Goal: Find specific page/section: Find specific page/section

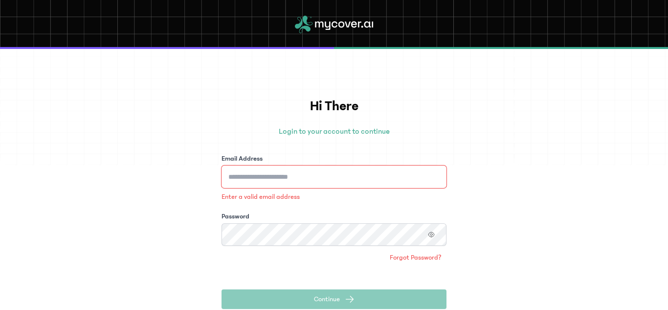
type input "**********"
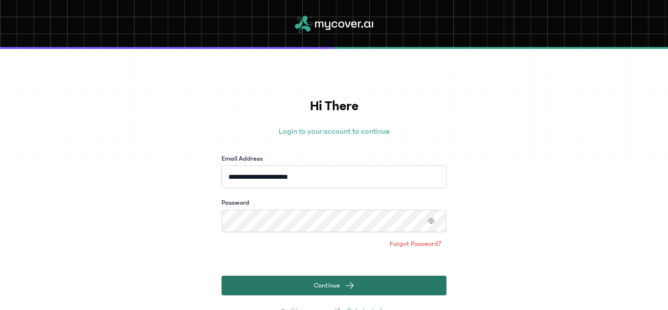
click at [314, 282] on span "Continue" at bounding box center [327, 285] width 26 height 10
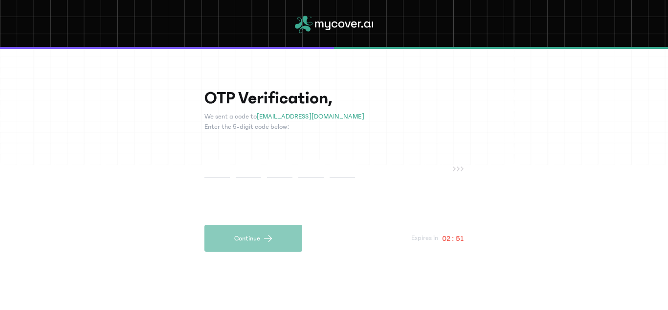
type input "*"
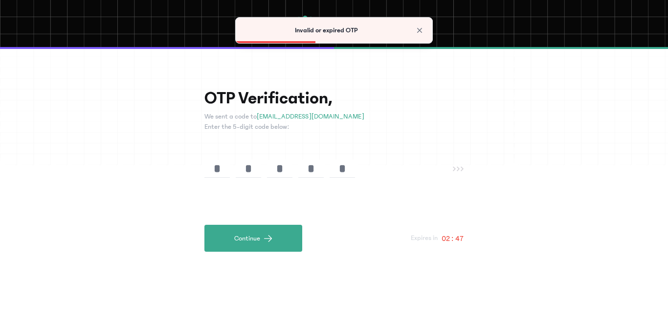
type input "*"
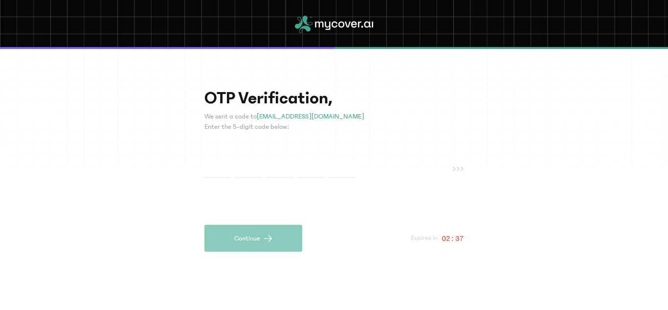
type input "*"
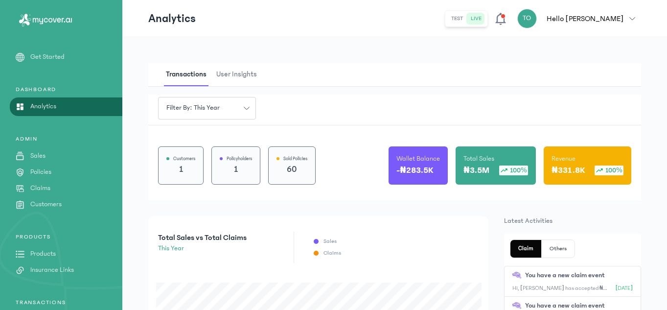
click at [71, 170] on link "Policies" at bounding box center [61, 172] width 122 height 10
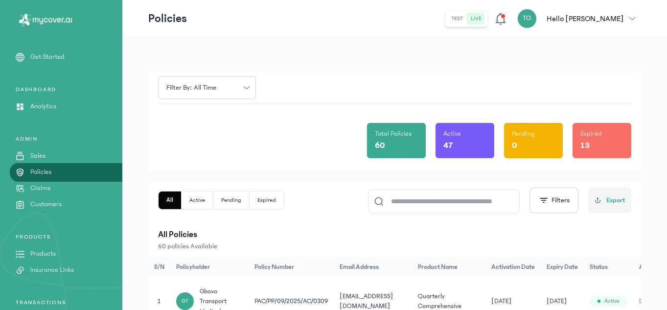
click at [449, 208] on input at bounding box center [448, 201] width 130 height 22
type input "*"
click at [45, 154] on p "Sales" at bounding box center [37, 156] width 15 height 10
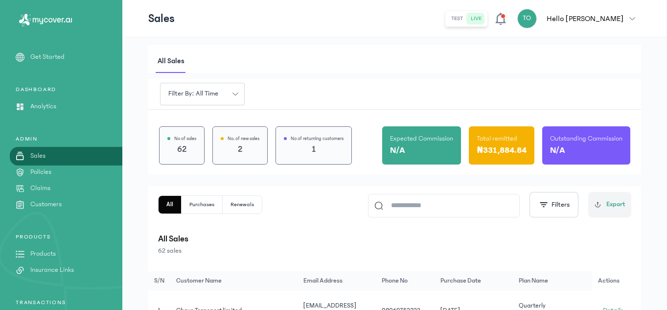
click at [433, 208] on input at bounding box center [448, 205] width 130 height 22
click at [268, 225] on div "All Purchases Renewals Filters Export All Sales 62 sales" at bounding box center [394, 224] width 473 height 64
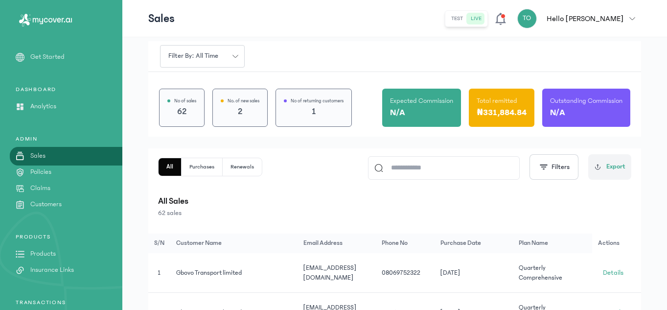
scroll to position [39, 0]
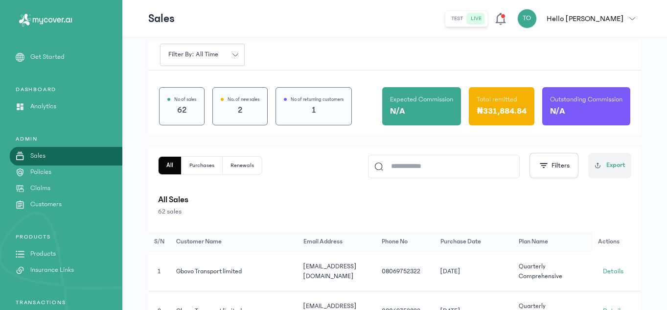
click at [47, 250] on p "Products" at bounding box center [42, 253] width 25 height 10
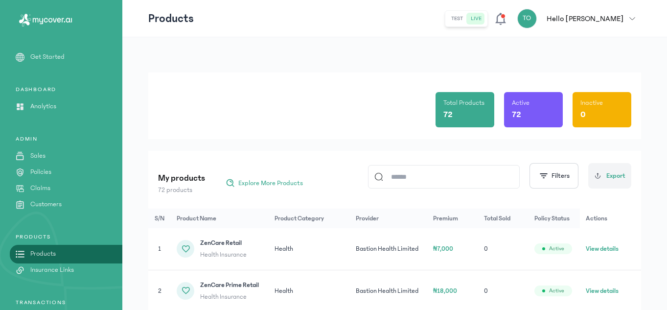
click at [337, 210] on th "Product Category" at bounding box center [309, 218] width 81 height 20
click at [433, 179] on input at bounding box center [448, 176] width 130 height 22
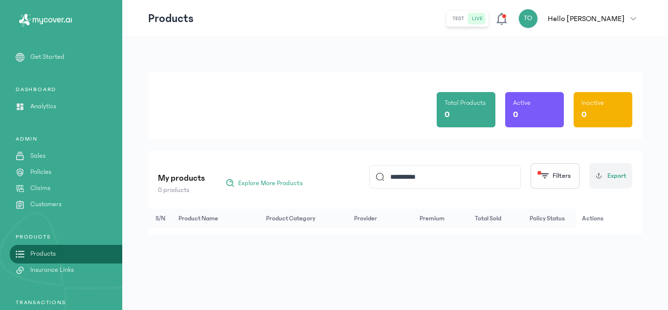
click at [406, 177] on input "**********" at bounding box center [449, 176] width 130 height 22
type input "**********"
